Goal: Information Seeking & Learning: Learn about a topic

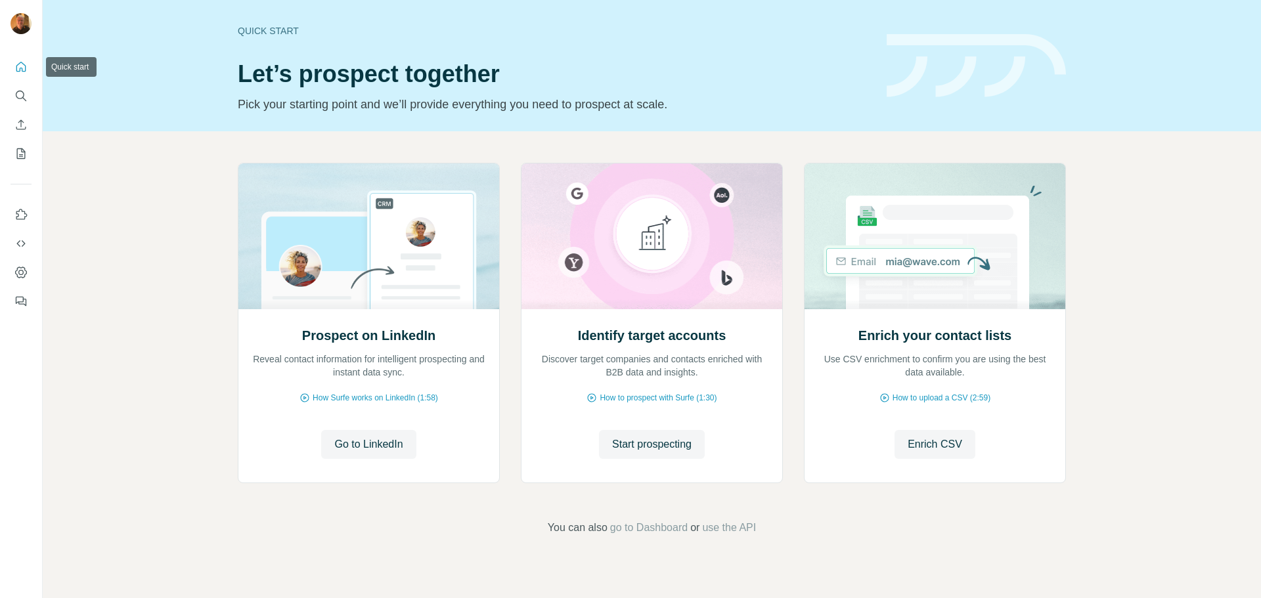
click at [22, 72] on icon "Quick start" at bounding box center [20, 66] width 13 height 13
click at [16, 98] on icon "Search" at bounding box center [20, 95] width 13 height 13
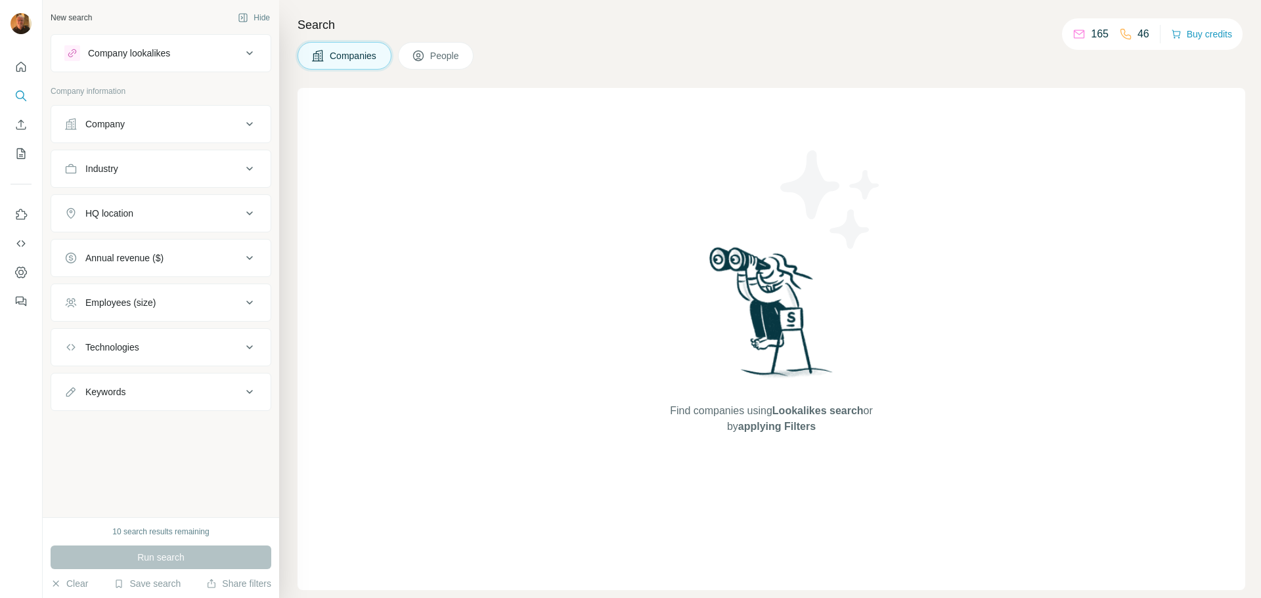
click at [1123, 37] on icon at bounding box center [1125, 34] width 13 height 13
click at [1143, 36] on p "46" at bounding box center [1143, 34] width 12 height 16
click at [451, 54] on span "People" at bounding box center [445, 55] width 30 height 13
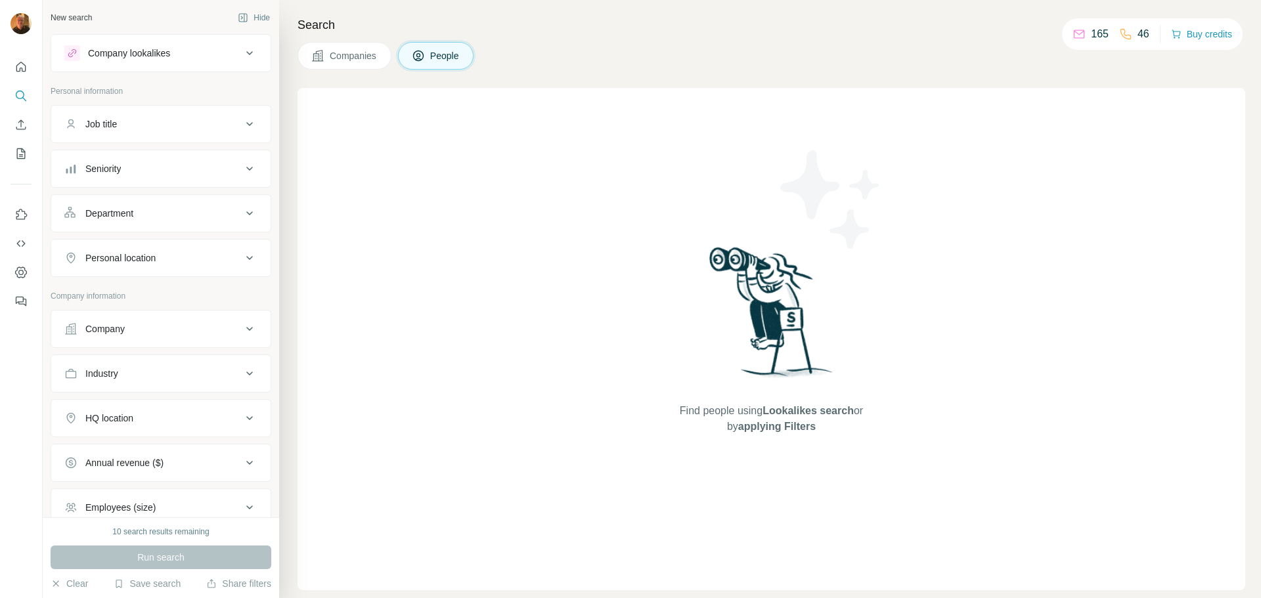
click at [341, 55] on span "Companies" at bounding box center [354, 55] width 48 height 13
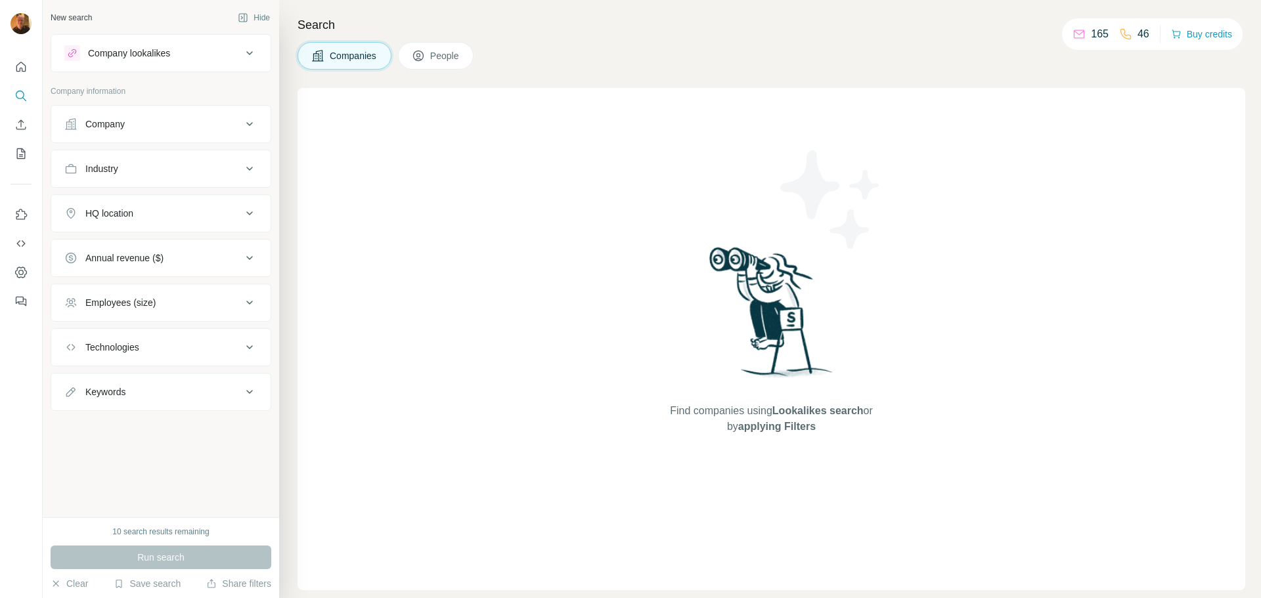
click at [1093, 35] on p "165" at bounding box center [1100, 34] width 18 height 16
drag, startPoint x: 1019, startPoint y: 35, endPoint x: 1049, endPoint y: 35, distance: 30.9
click at [1037, 35] on div "Search Companies People Find companies using Lookalikes search or by applying F…" at bounding box center [770, 299] width 982 height 598
click at [1072, 36] on icon at bounding box center [1078, 34] width 13 height 13
click at [1200, 33] on button "Buy credits" at bounding box center [1201, 34] width 61 height 18
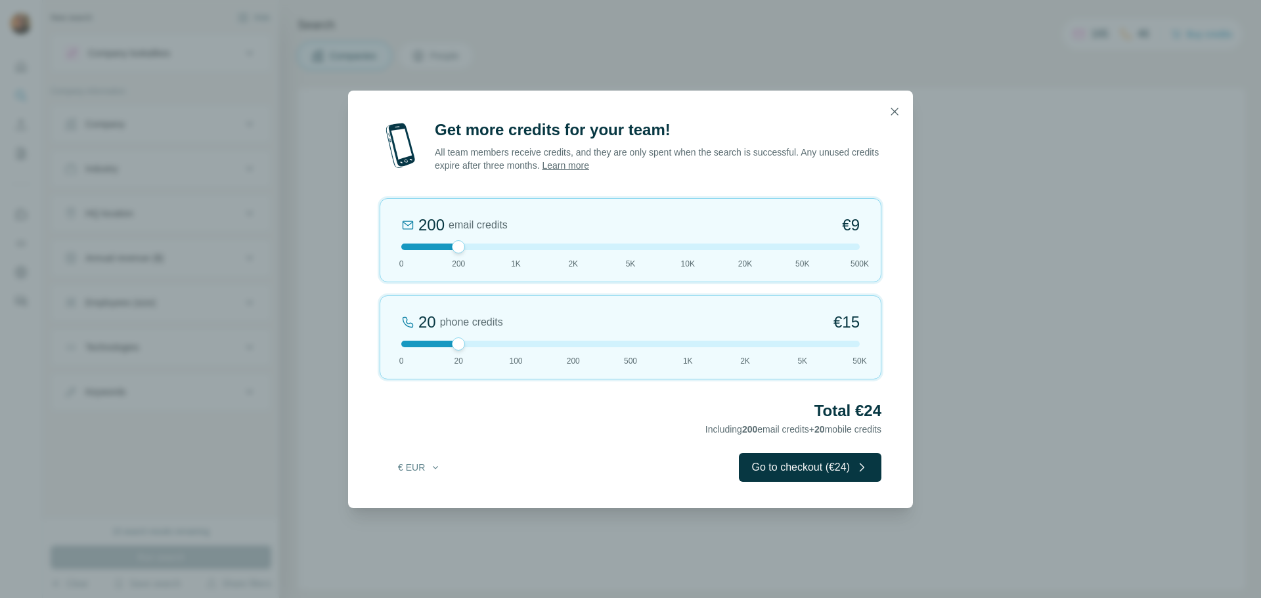
click at [399, 344] on div "20 phone credits €15 0 20 100 200 500 1K 2K 5K 50K" at bounding box center [631, 338] width 502 height 84
click at [456, 345] on div at bounding box center [630, 344] width 458 height 7
click at [405, 344] on div at bounding box center [630, 344] width 458 height 7
click at [517, 250] on div at bounding box center [630, 247] width 458 height 7
click at [456, 248] on div at bounding box center [630, 247] width 458 height 7
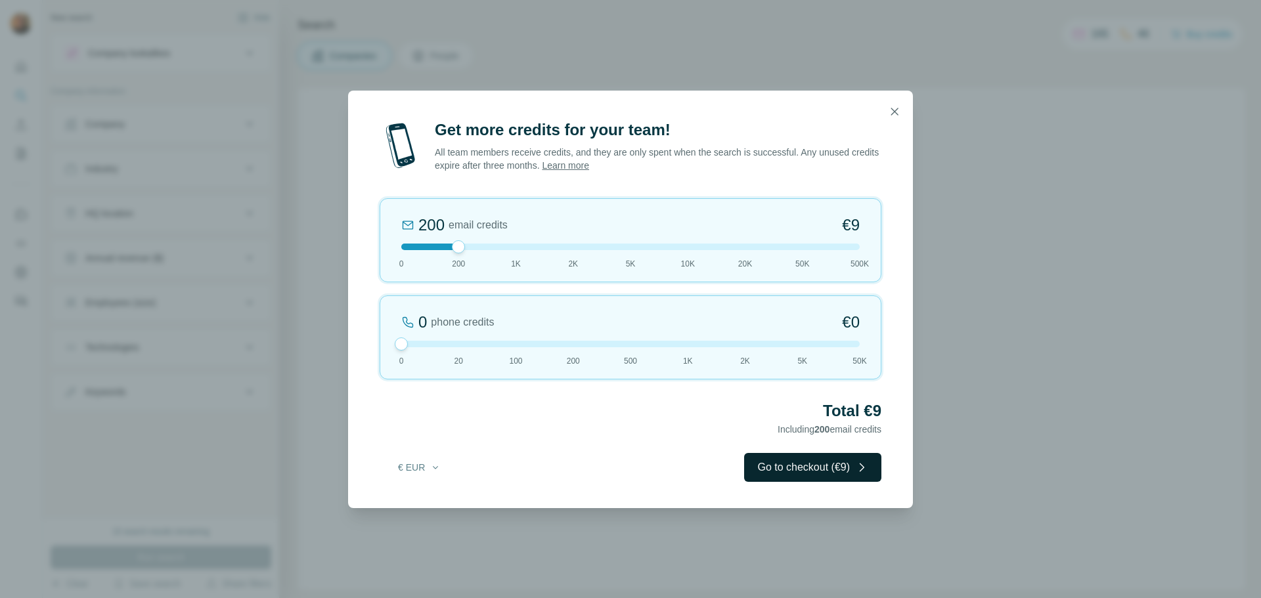
click at [799, 465] on button "Go to checkout (€9)" at bounding box center [812, 467] width 137 height 29
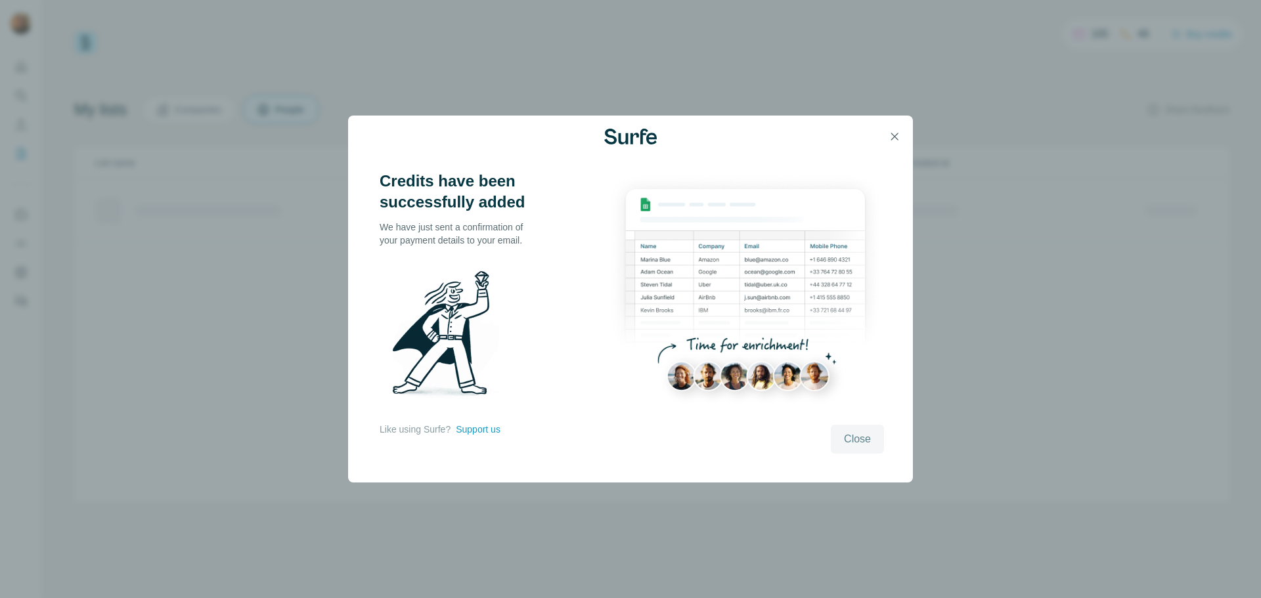
click at [856, 436] on span "Close" at bounding box center [857, 439] width 27 height 16
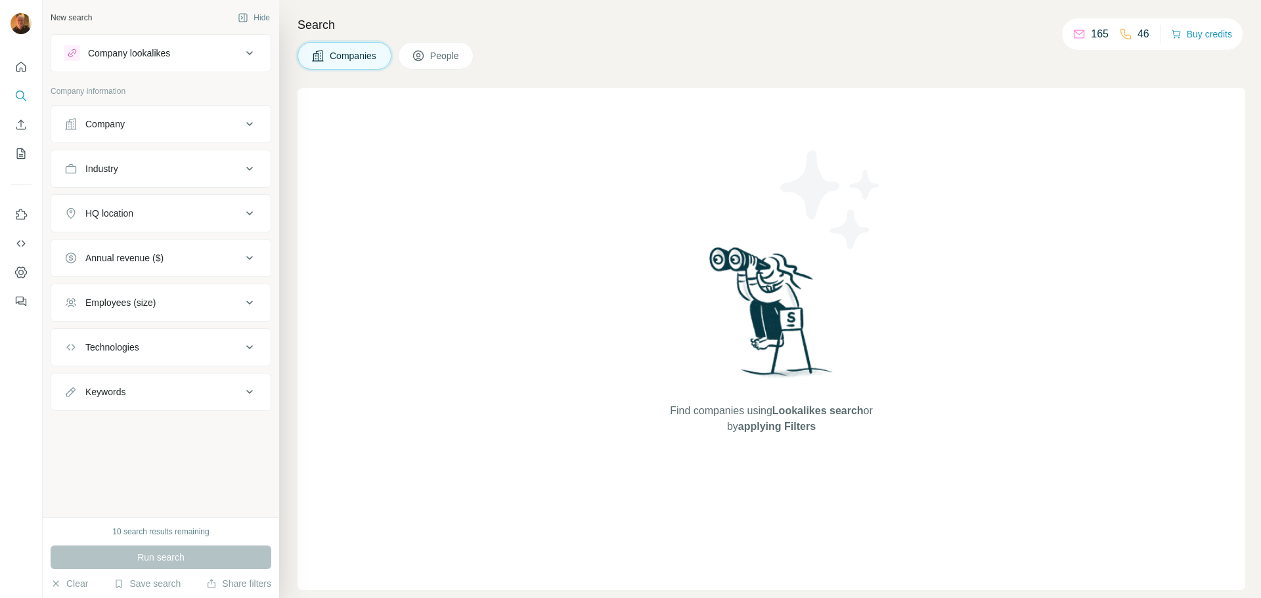
drag, startPoint x: 1084, startPoint y: 32, endPoint x: 1085, endPoint y: 42, distance: 10.6
click at [1085, 43] on div "165 46" at bounding box center [1110, 34] width 77 height 18
click at [1078, 37] on icon at bounding box center [1079, 34] width 11 height 9
click at [95, 120] on div "Company" at bounding box center [104, 124] width 39 height 13
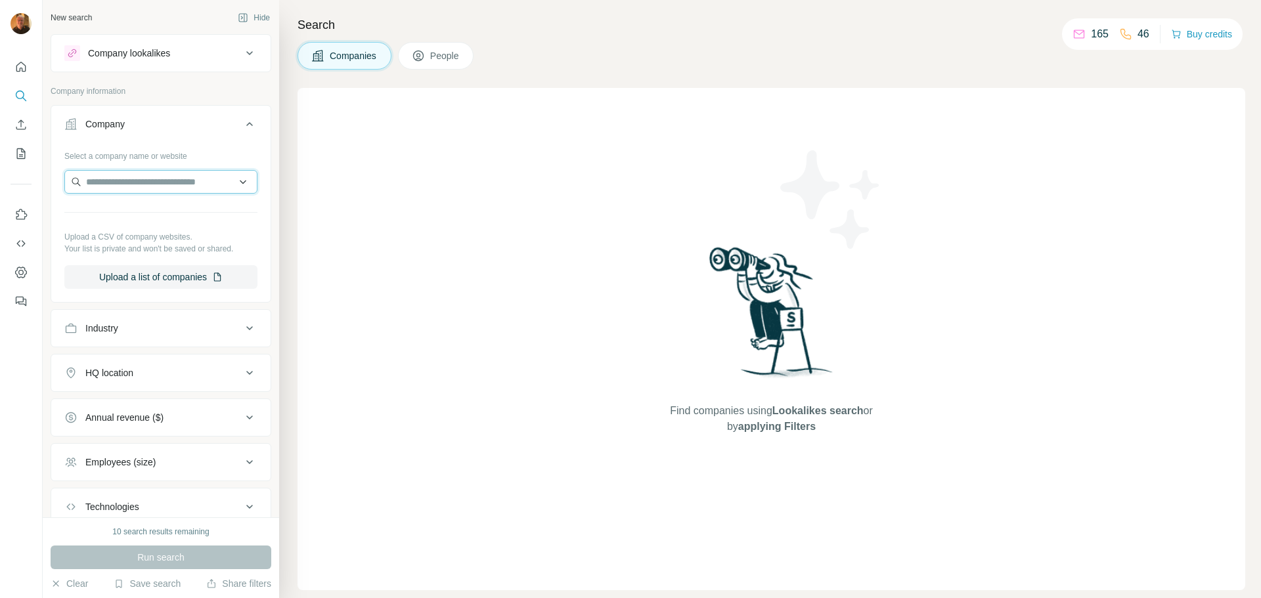
click at [121, 182] on input "text" at bounding box center [160, 182] width 193 height 24
type input "*"
click at [447, 55] on span "People" at bounding box center [445, 55] width 30 height 13
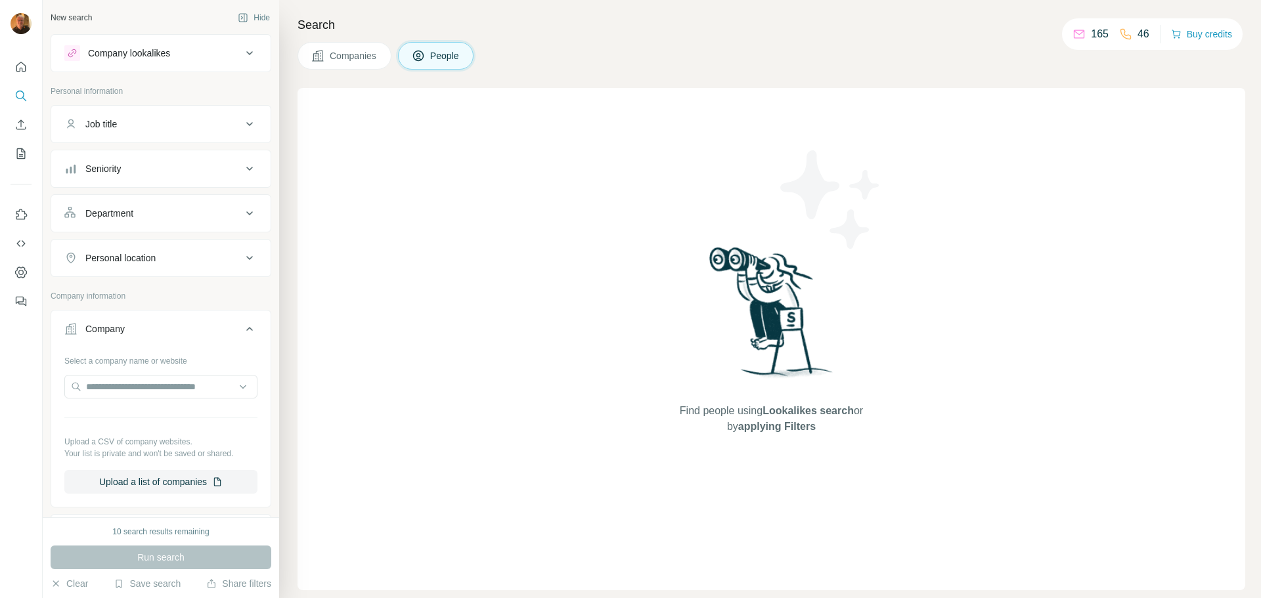
click at [130, 124] on div "Job title" at bounding box center [152, 124] width 177 height 13
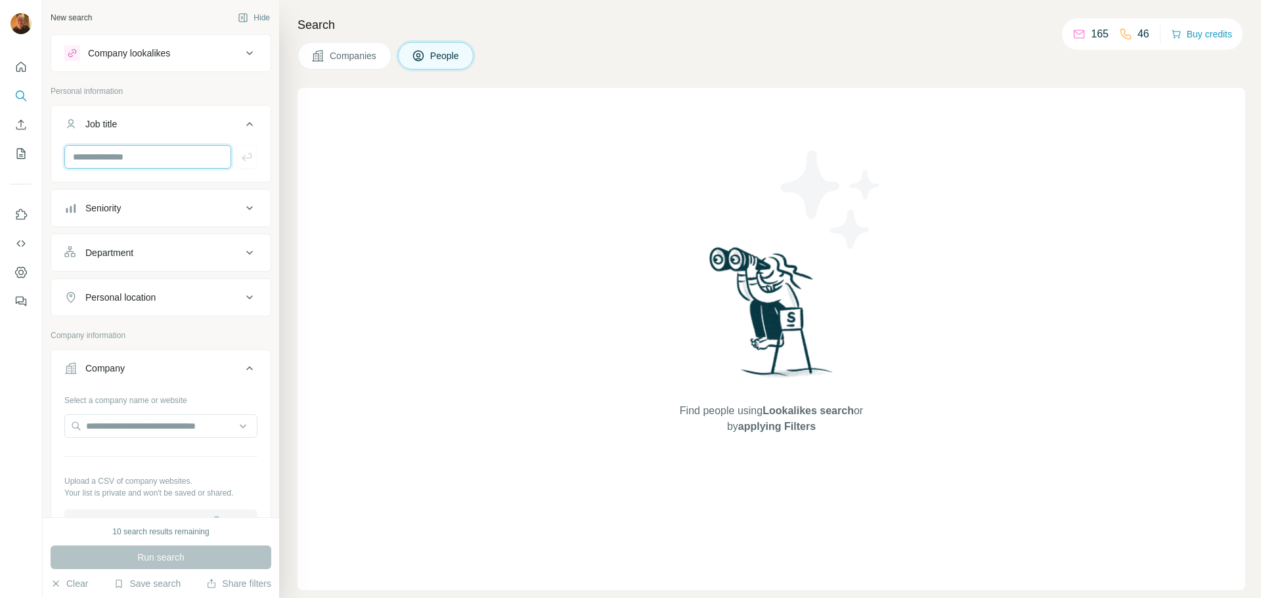
click at [125, 160] on input "text" at bounding box center [147, 157] width 167 height 24
type input "**********"
click at [418, 177] on div "Find people using Lookalikes search or by applying Filters" at bounding box center [771, 339] width 948 height 502
click at [207, 255] on div "Department" at bounding box center [152, 252] width 177 height 13
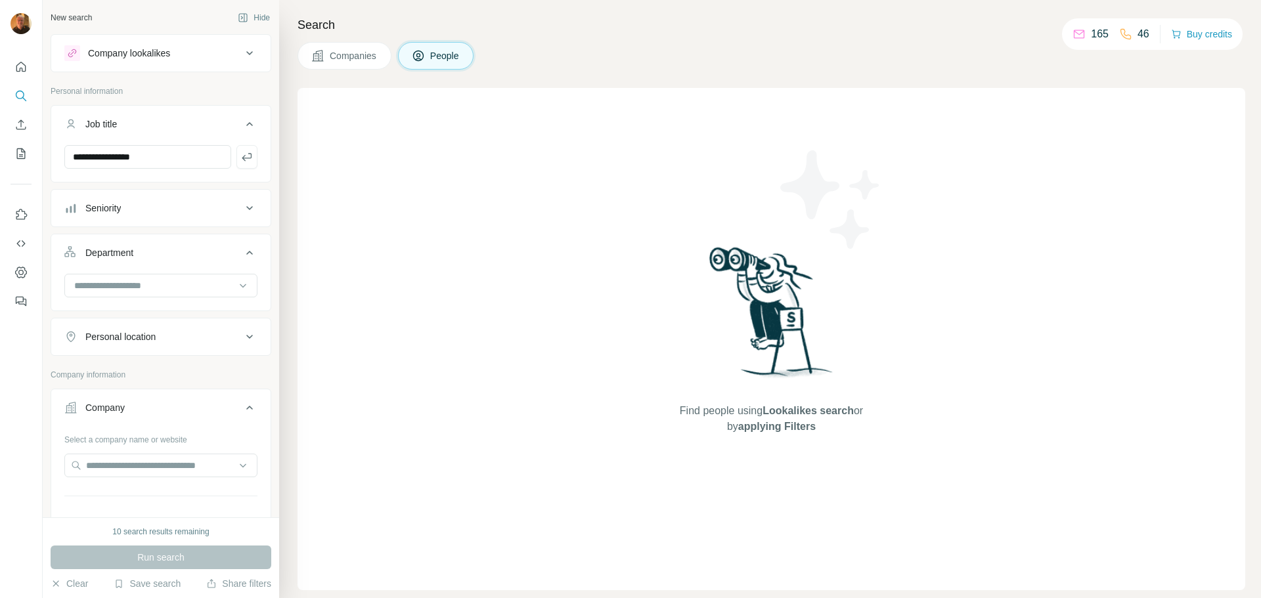
click at [207, 255] on div "Department" at bounding box center [152, 252] width 177 height 13
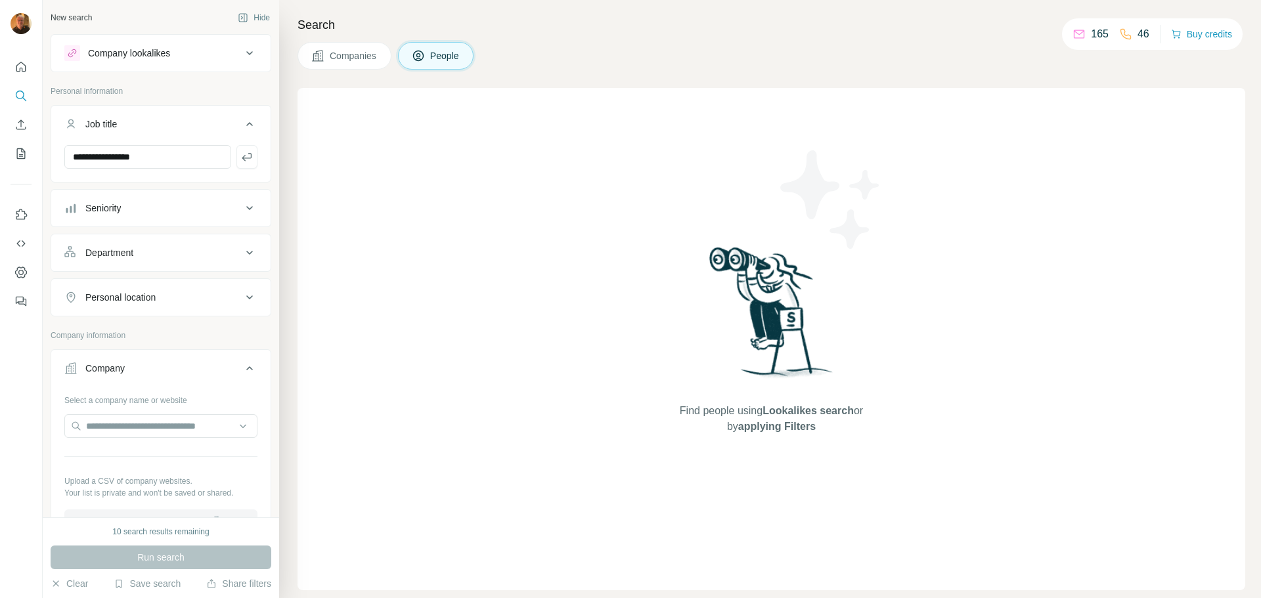
click at [398, 252] on div "Find people using Lookalikes search or by applying Filters" at bounding box center [771, 339] width 948 height 502
click at [125, 296] on div "Personal location" at bounding box center [120, 297] width 70 height 13
click at [162, 330] on input "text" at bounding box center [160, 331] width 193 height 24
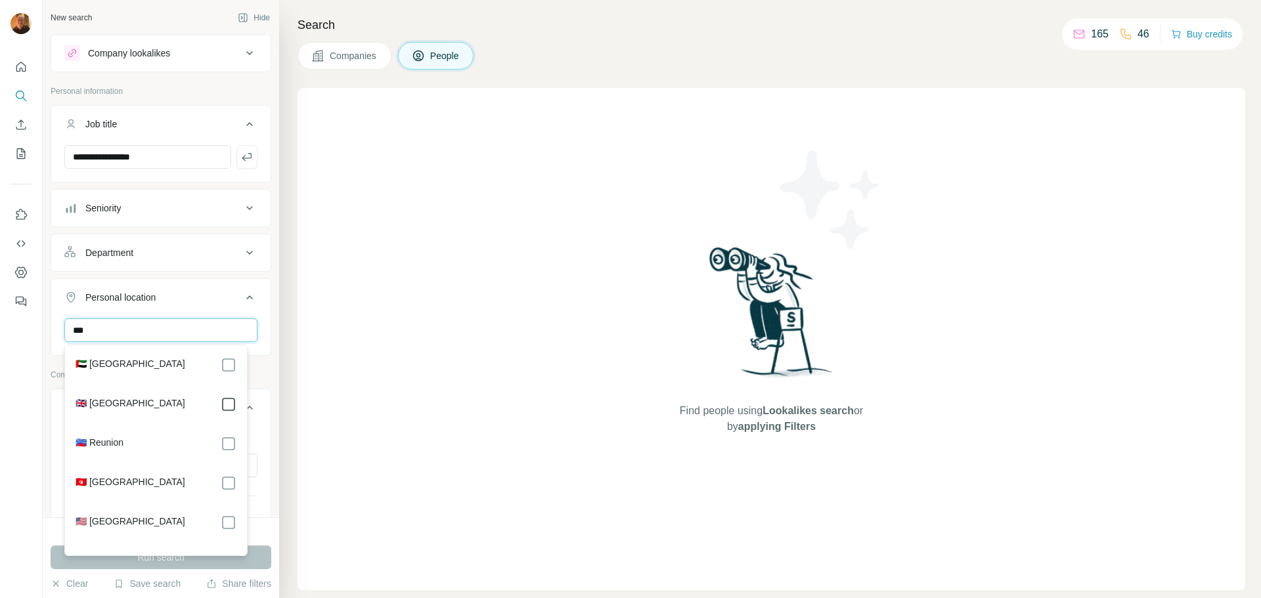
type input "***"
click at [419, 374] on div "Find people using Lookalikes search or by applying Filters" at bounding box center [771, 339] width 948 height 502
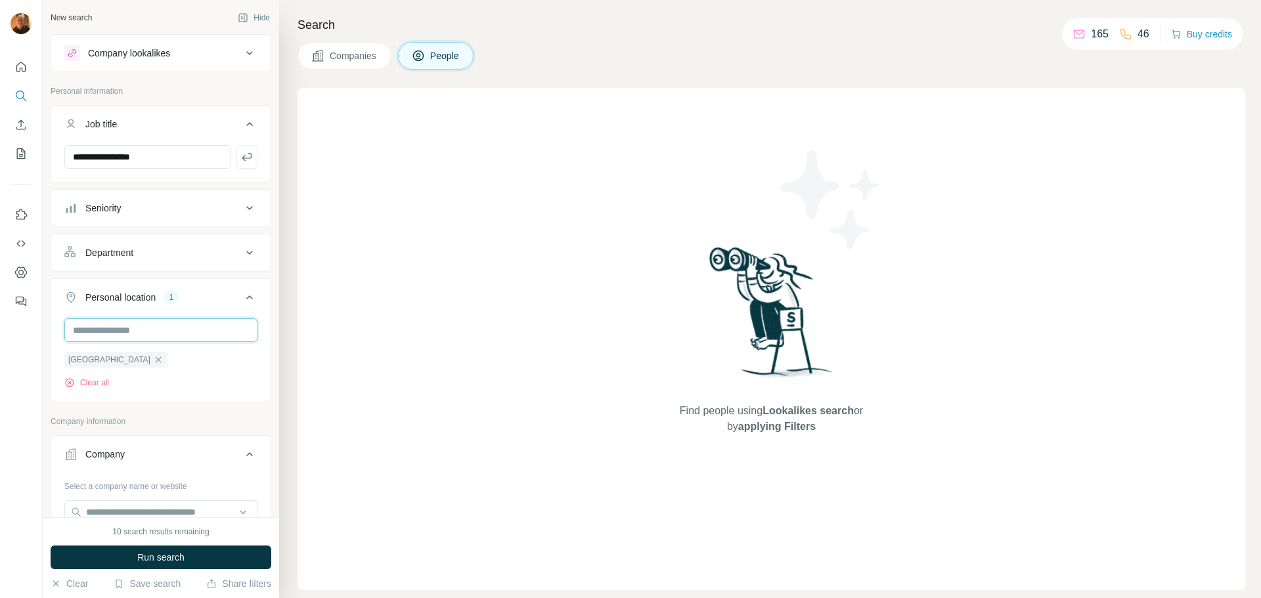
click at [138, 332] on input "text" at bounding box center [160, 331] width 193 height 24
type input "*******"
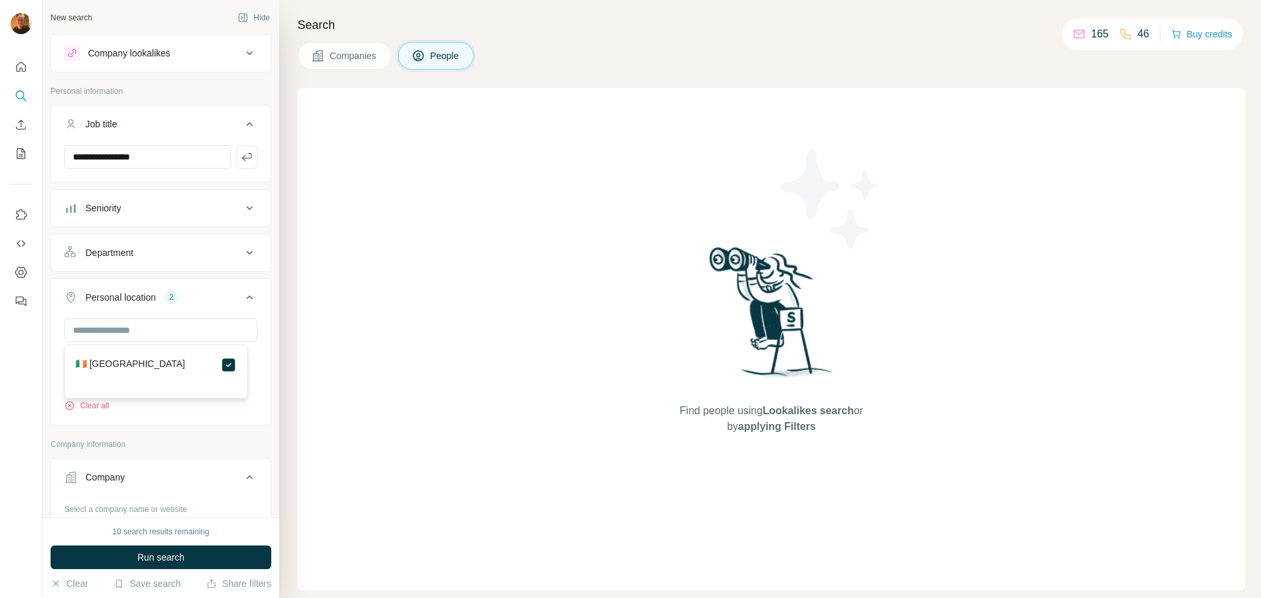
click at [395, 328] on div "Find people using Lookalikes search or by applying Filters" at bounding box center [771, 339] width 948 height 502
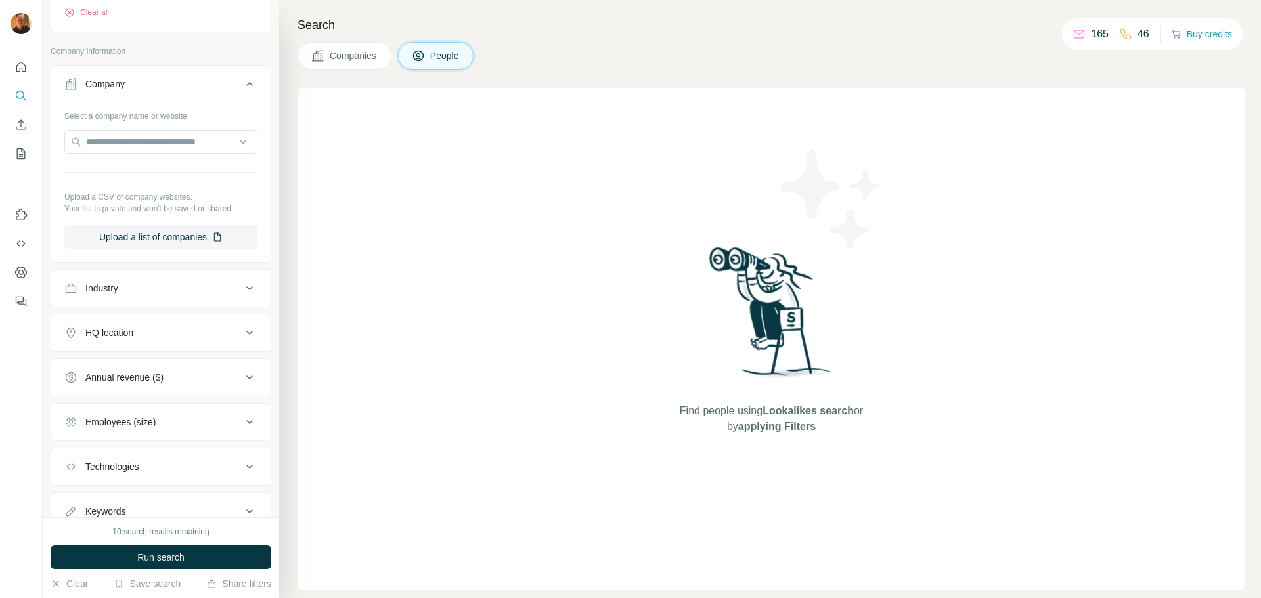
scroll to position [394, 0]
click at [97, 281] on div "Industry" at bounding box center [101, 287] width 33 height 13
click at [116, 313] on input at bounding box center [154, 320] width 162 height 14
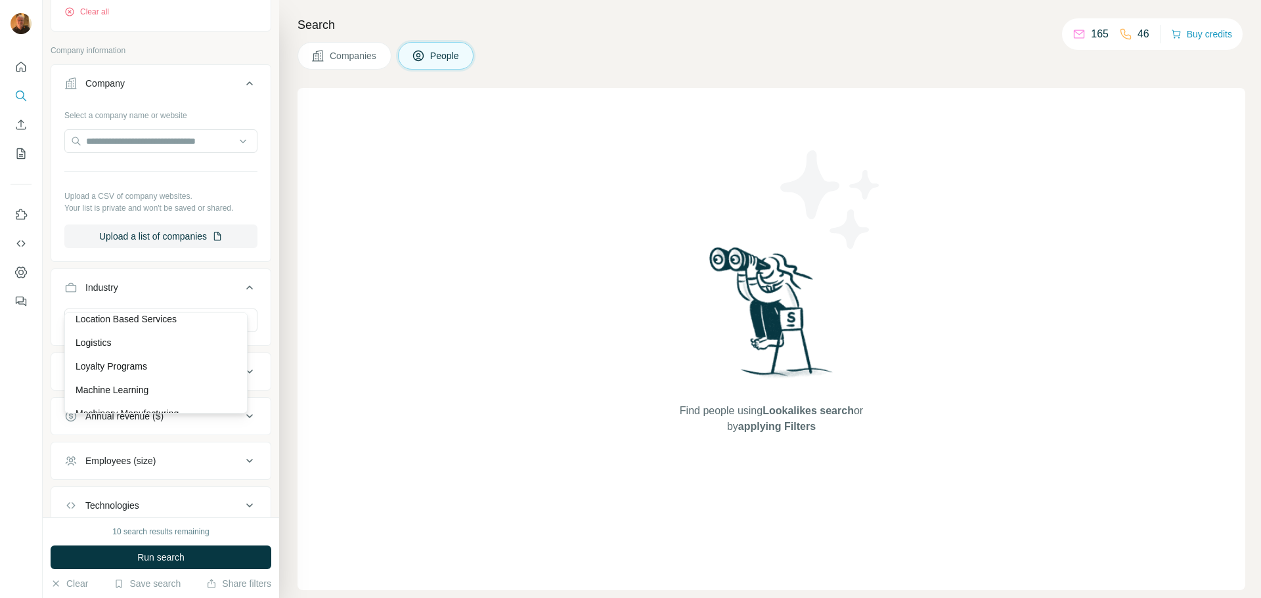
scroll to position [8181, 0]
click at [104, 323] on p "Logistics" at bounding box center [93, 316] width 35 height 13
click at [124, 313] on input at bounding box center [154, 320] width 162 height 14
click at [234, 365] on div "Text Analytics" at bounding box center [156, 353] width 177 height 24
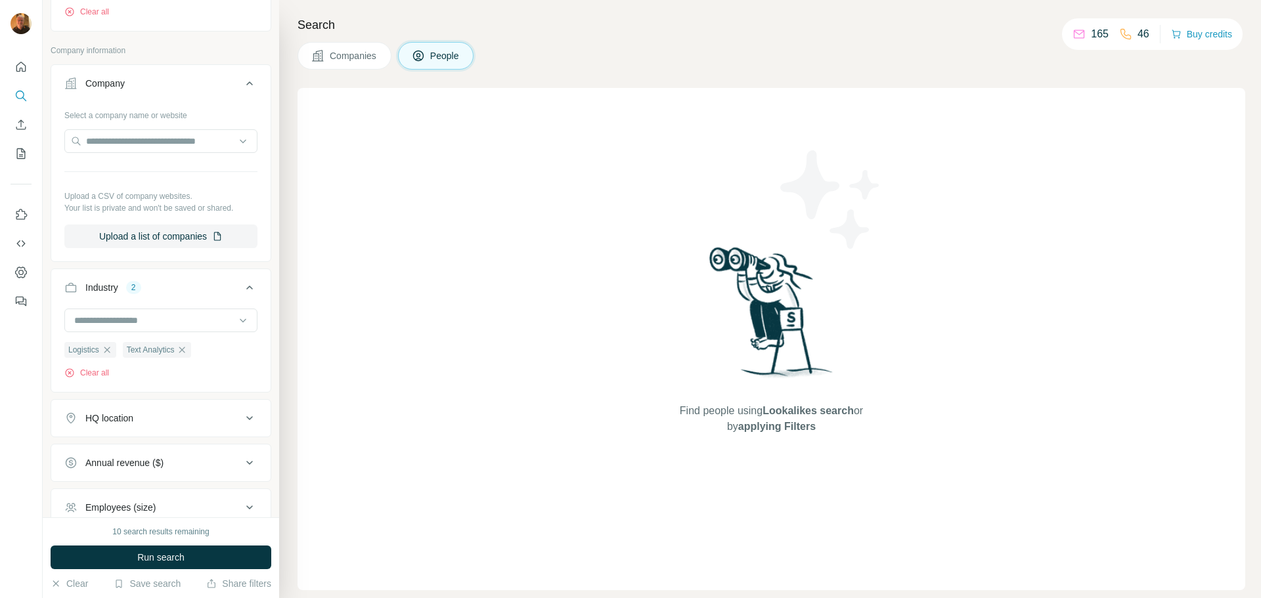
click at [232, 407] on button "HQ location" at bounding box center [160, 419] width 219 height 32
click at [187, 345] on icon "button" at bounding box center [182, 350] width 11 height 11
click at [118, 412] on div "HQ location" at bounding box center [109, 418] width 48 height 13
click at [110, 439] on input "text" at bounding box center [160, 451] width 193 height 24
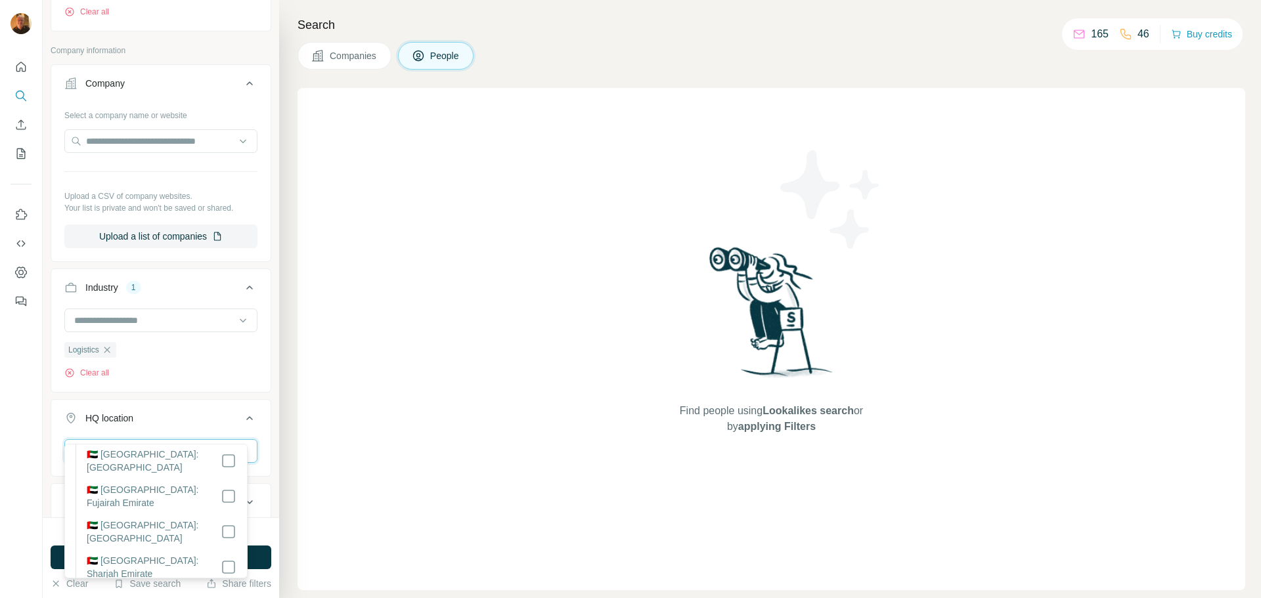
scroll to position [131, 0]
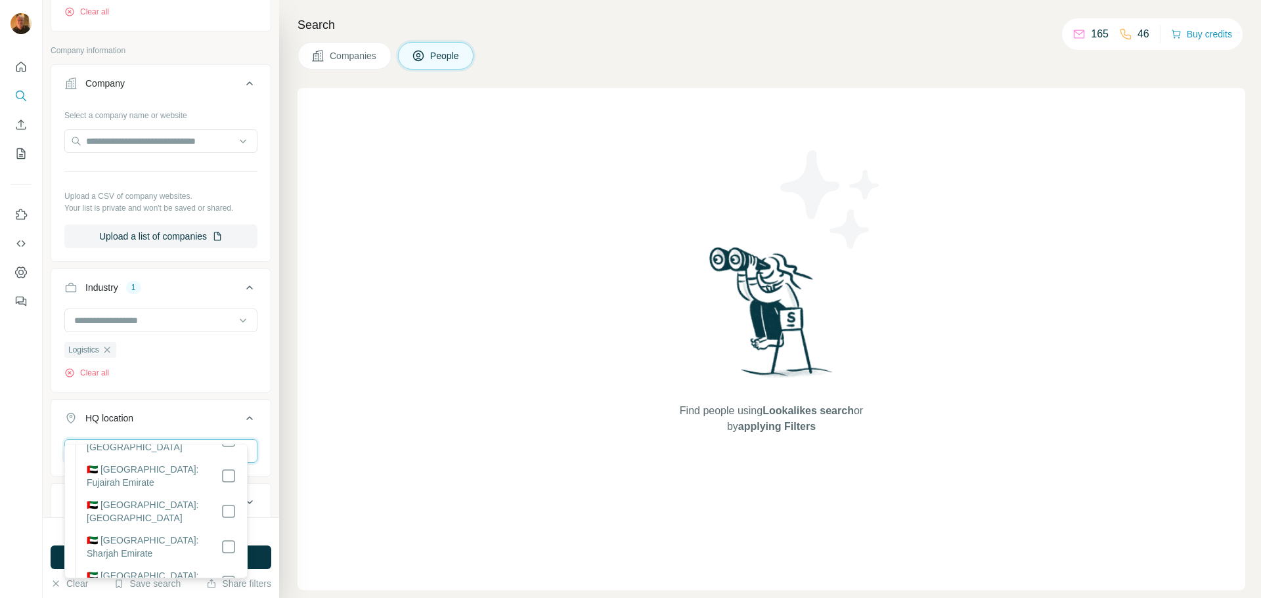
click at [130, 439] on input "******" at bounding box center [160, 451] width 193 height 24
type input "**********"
click at [157, 463] on label "🇬🇧 [GEOGRAPHIC_DATA]" at bounding box center [141, 467] width 110 height 16
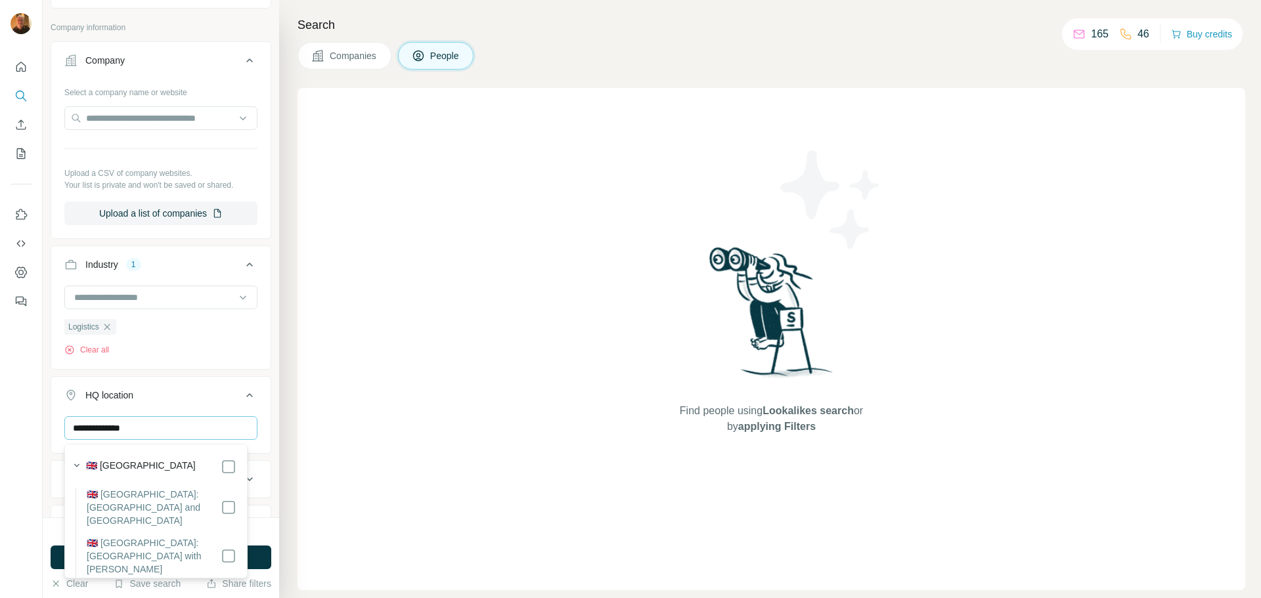
click at [506, 410] on div "Find people using Lookalikes search or by applying Filters" at bounding box center [771, 339] width 948 height 502
click at [153, 426] on input "**********" at bounding box center [160, 428] width 193 height 24
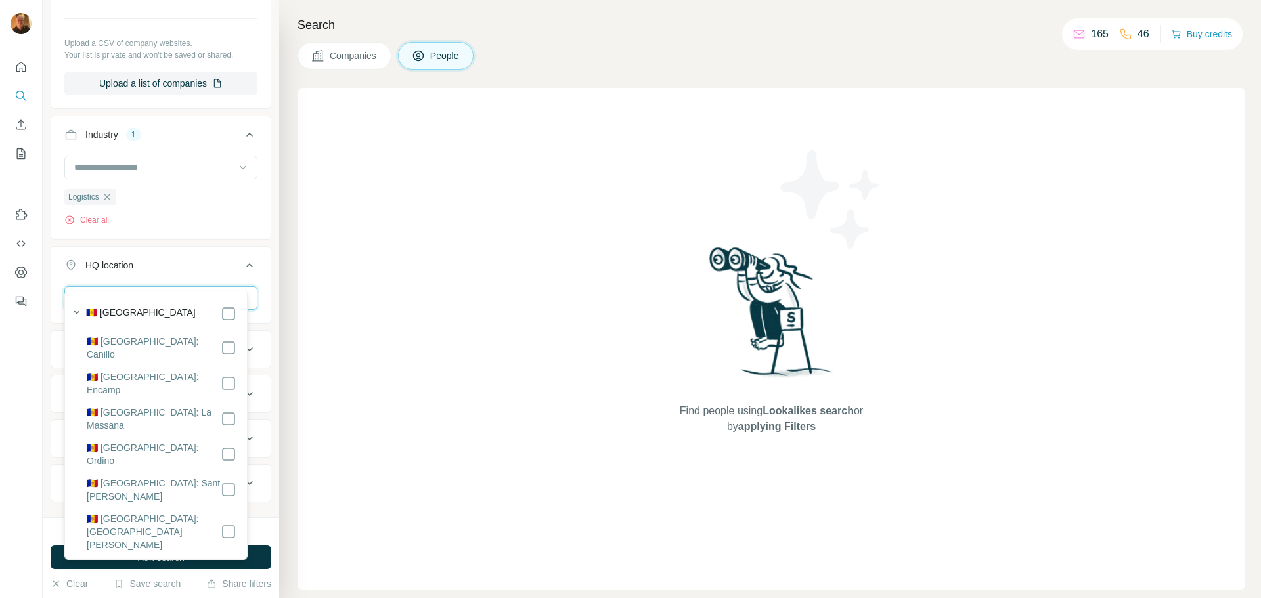
click at [133, 286] on input "text" at bounding box center [160, 298] width 193 height 24
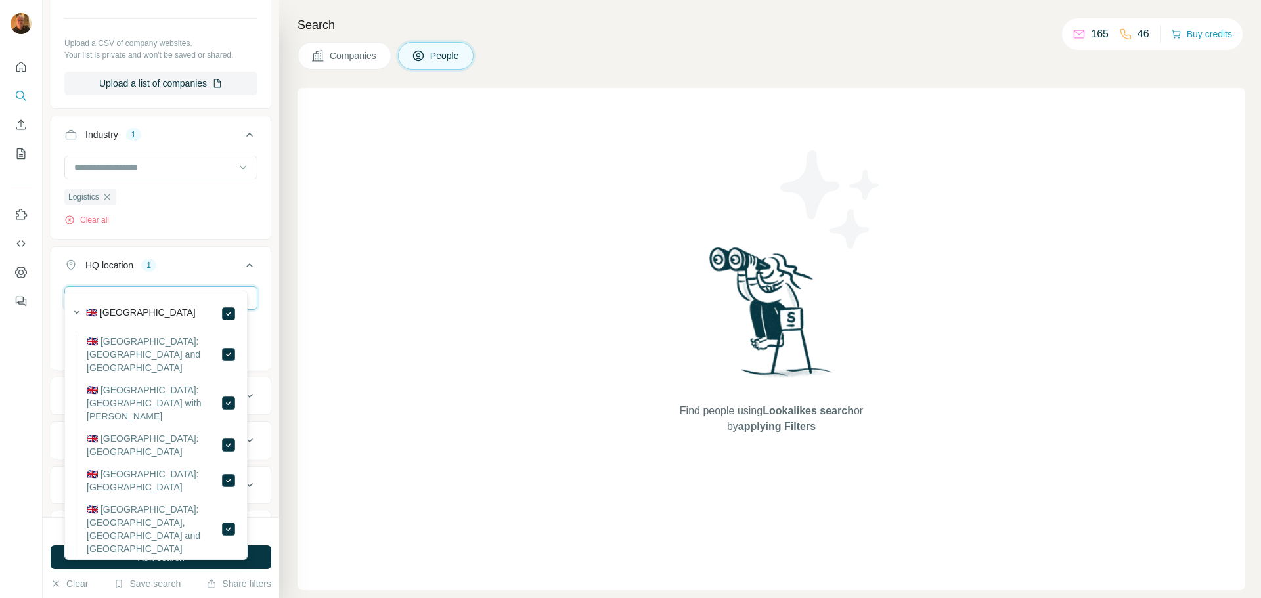
click at [166, 286] on input "**********" at bounding box center [160, 298] width 193 height 24
drag, startPoint x: 154, startPoint y: 277, endPoint x: 18, endPoint y: 284, distance: 136.1
click at [18, 284] on div "**********" at bounding box center [630, 299] width 1261 height 598
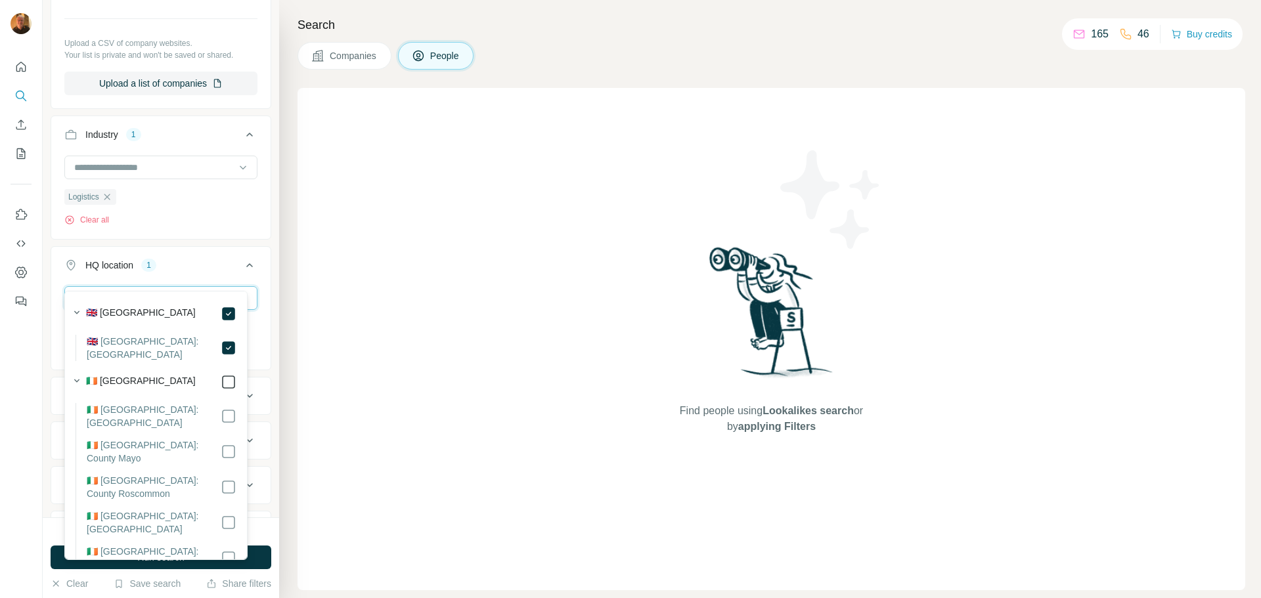
type input "*******"
click at [410, 403] on div "Find people using Lookalikes search or by applying Filters" at bounding box center [771, 339] width 948 height 502
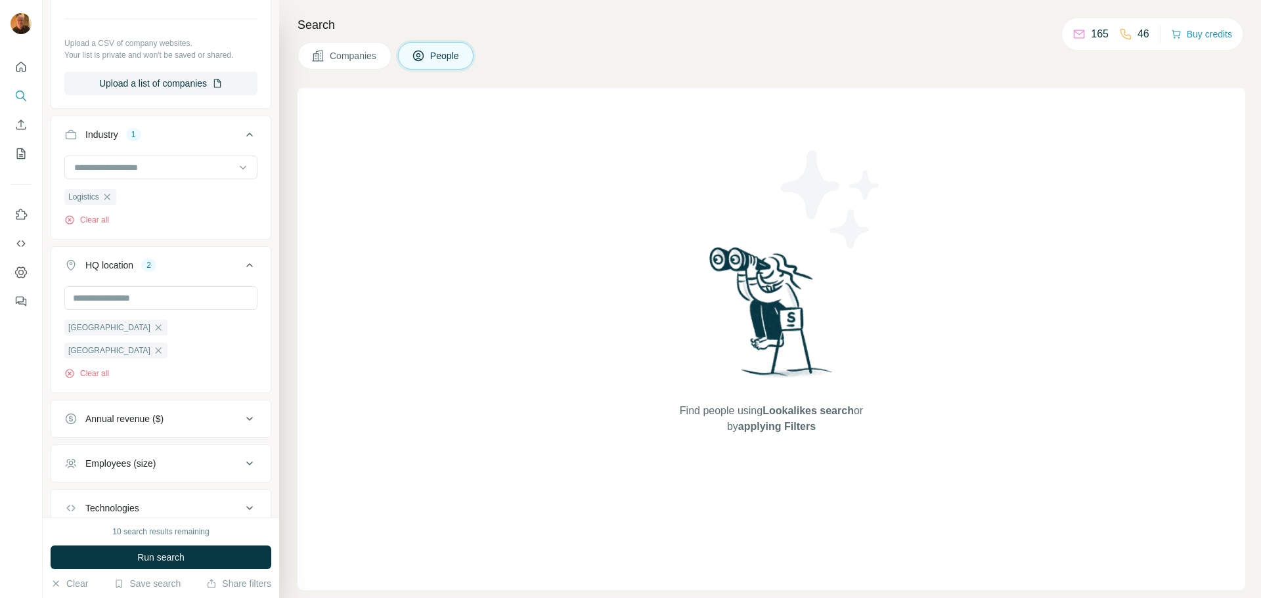
click at [130, 457] on div "Employees (size)" at bounding box center [120, 463] width 70 height 13
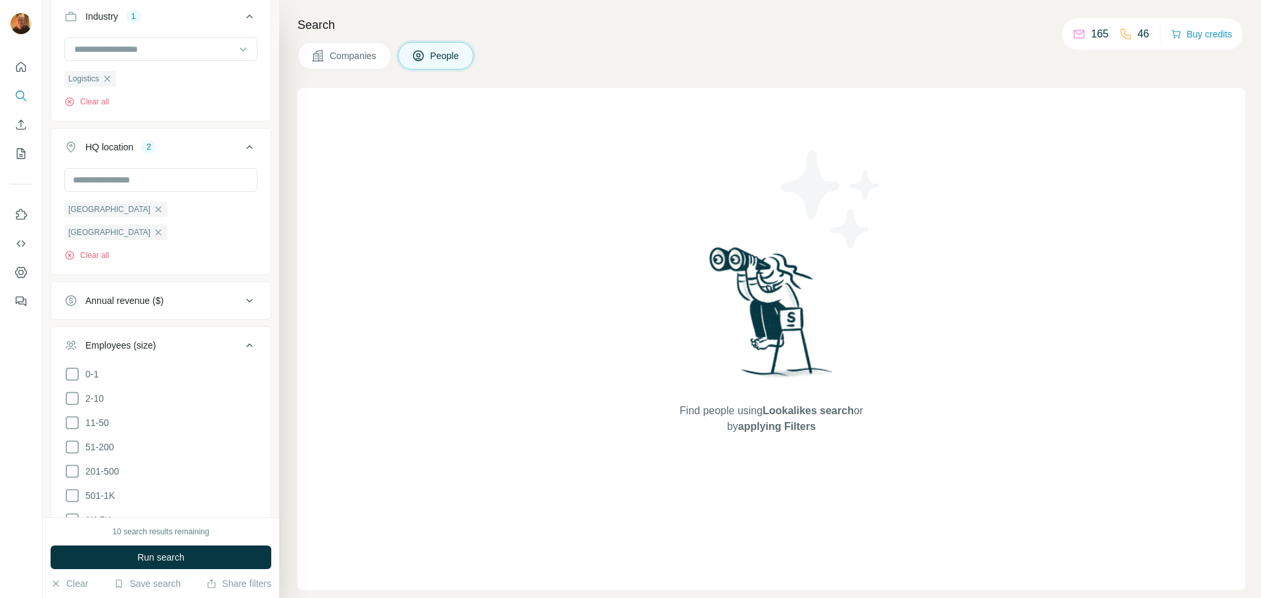
scroll to position [678, 0]
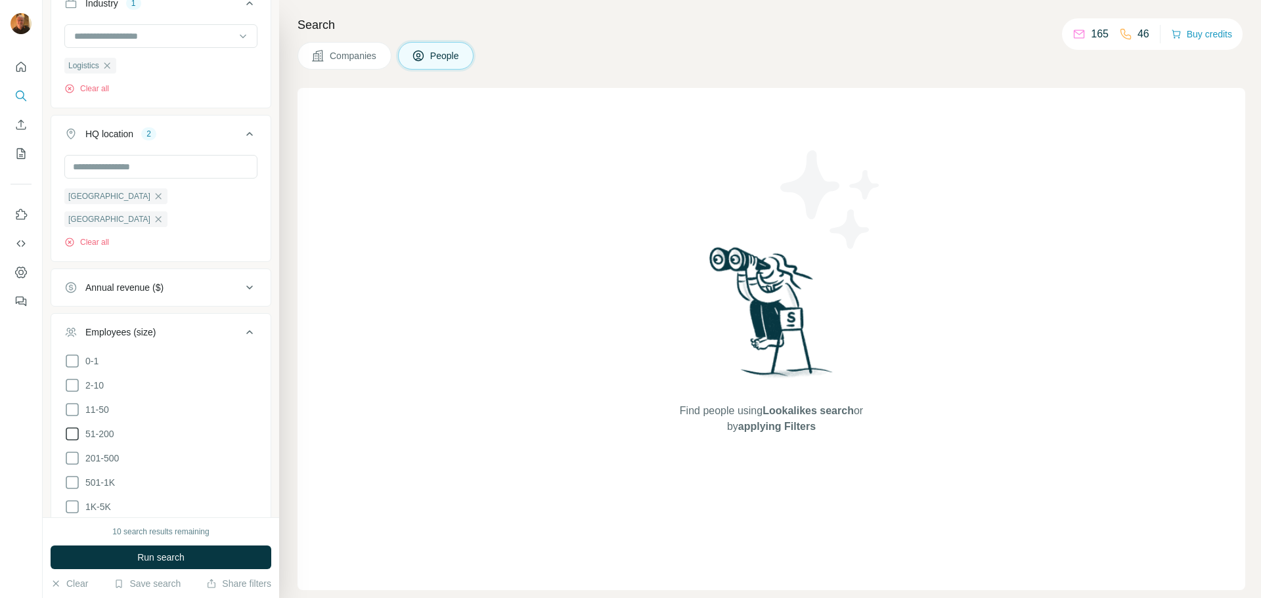
click at [72, 426] on icon at bounding box center [72, 434] width 16 height 16
click at [71, 451] on icon at bounding box center [72, 459] width 16 height 16
click at [70, 475] on icon at bounding box center [72, 483] width 16 height 16
click at [73, 499] on icon at bounding box center [72, 507] width 16 height 16
drag, startPoint x: 69, startPoint y: 483, endPoint x: 69, endPoint y: 502, distance: 19.0
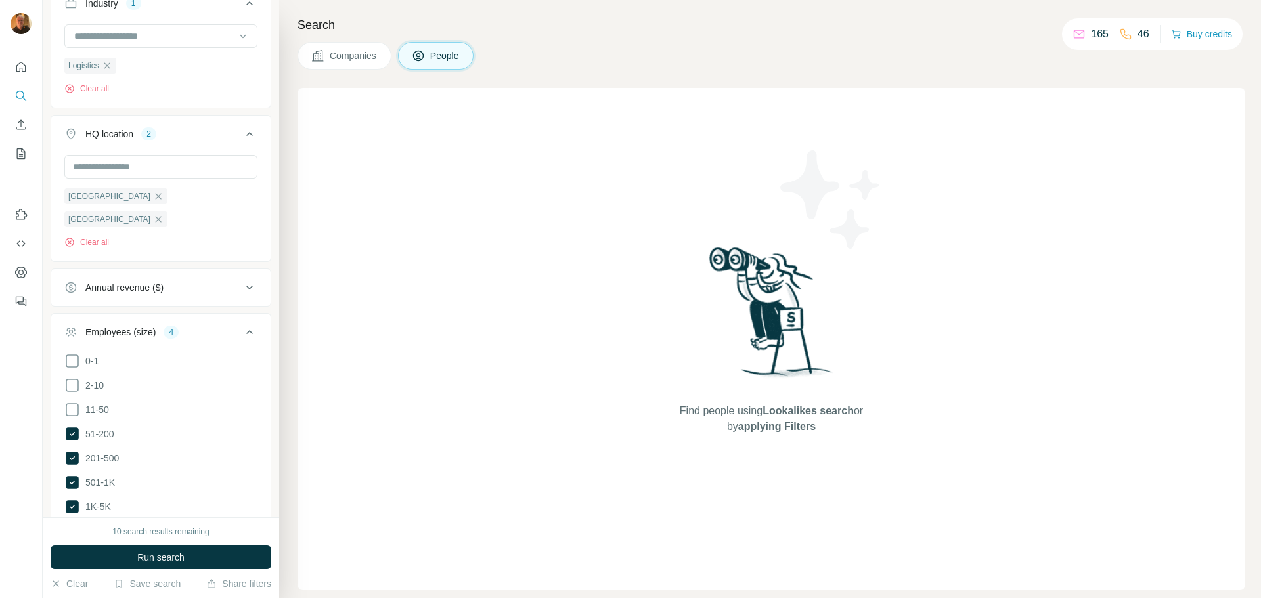
click at [70, 523] on icon at bounding box center [72, 531] width 16 height 16
click at [69, 548] on icon at bounding box center [72, 556] width 16 height 16
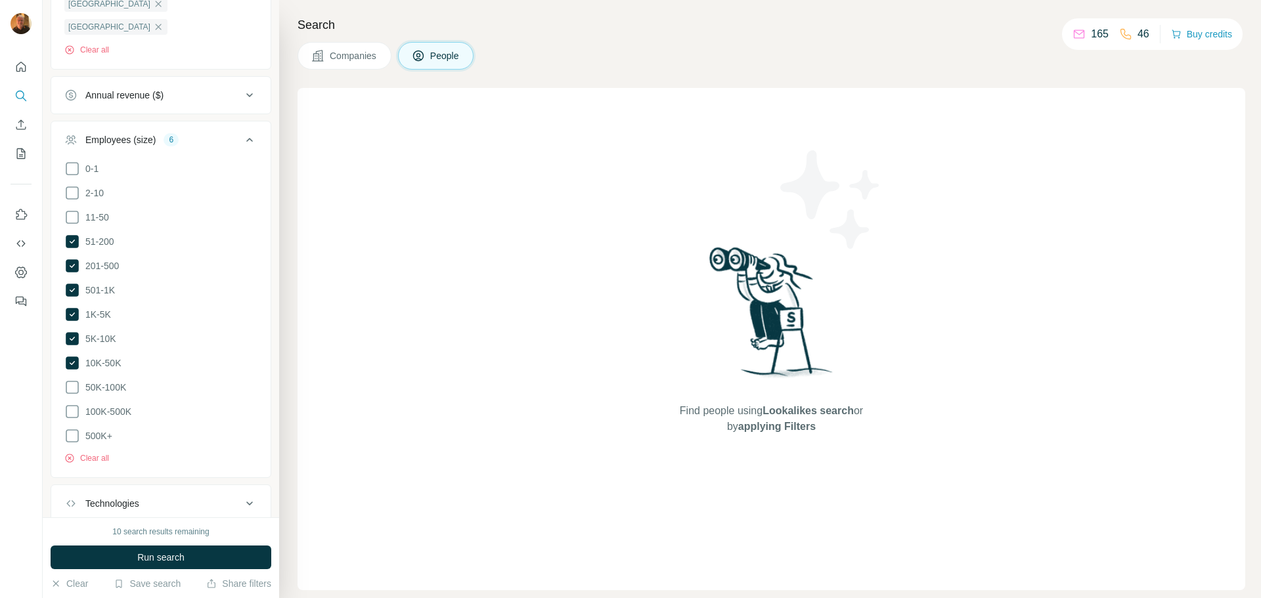
scroll to position [906, 0]
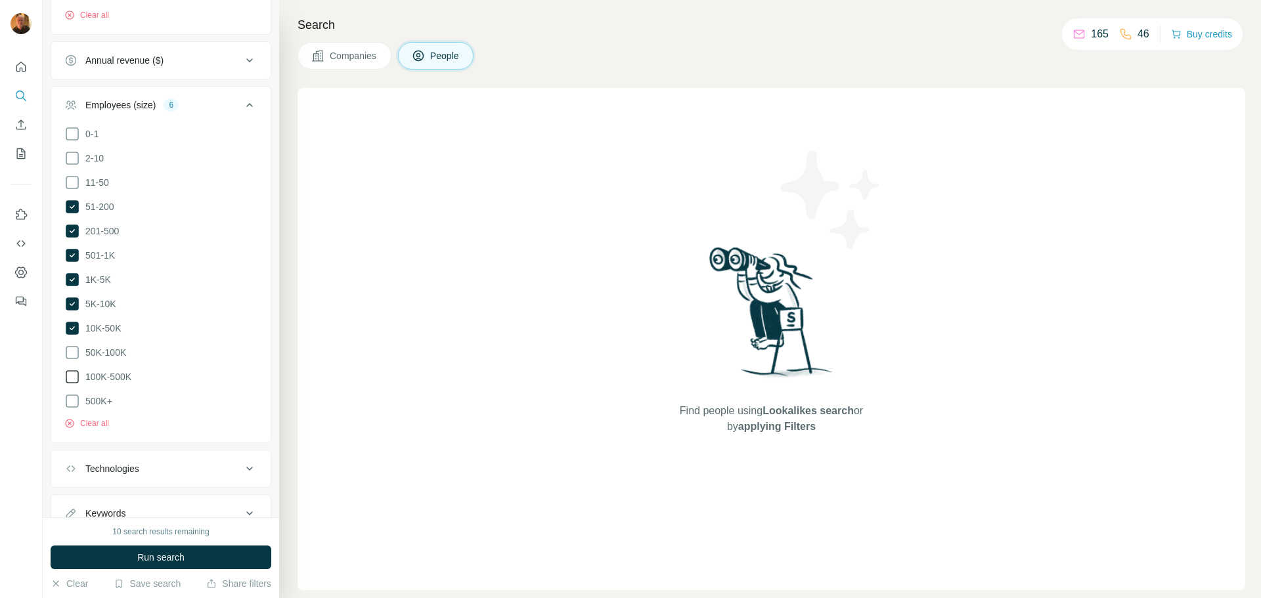
drag, startPoint x: 68, startPoint y: 300, endPoint x: 68, endPoint y: 321, distance: 21.0
click at [68, 345] on icon at bounding box center [72, 353] width 16 height 16
drag, startPoint x: 69, startPoint y: 325, endPoint x: 71, endPoint y: 352, distance: 27.0
click at [70, 369] on icon at bounding box center [72, 377] width 16 height 16
drag, startPoint x: 70, startPoint y: 348, endPoint x: 82, endPoint y: 477, distance: 129.9
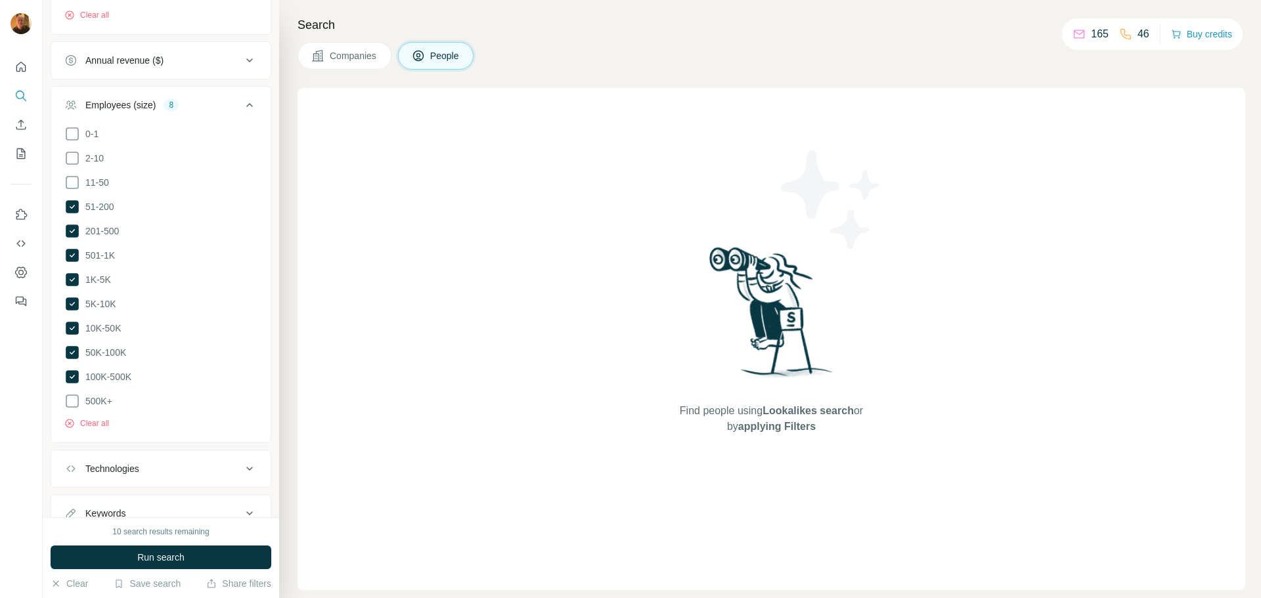
click at [70, 393] on icon at bounding box center [72, 401] width 16 height 16
click at [161, 556] on span "Run search" at bounding box center [160, 557] width 47 height 13
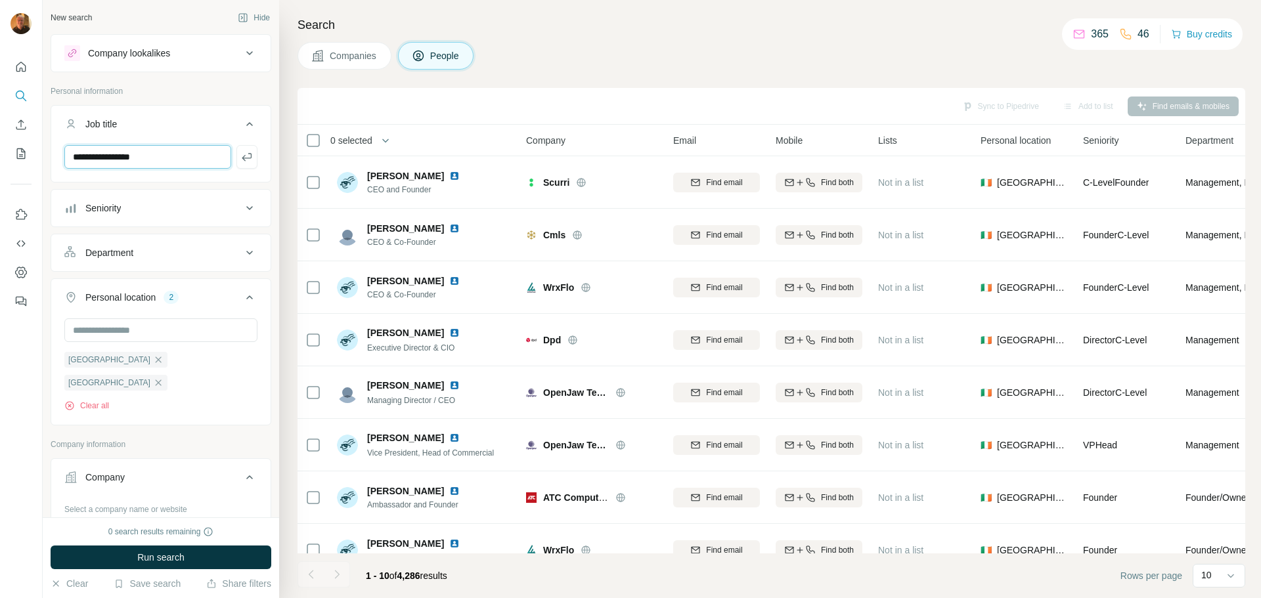
click at [166, 165] on input "**********" at bounding box center [147, 157] width 167 height 24
click at [394, 109] on div "Sync to Pipedrive Add to list Find emails & mobiles" at bounding box center [771, 106] width 935 height 23
